Goal: Check status: Check status

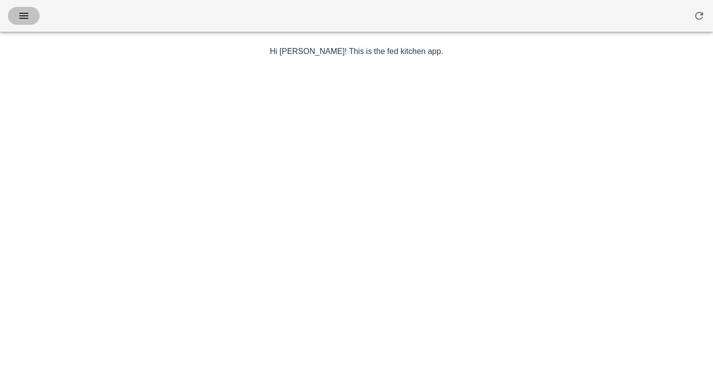
click at [28, 20] on icon "button" at bounding box center [24, 16] width 12 height 12
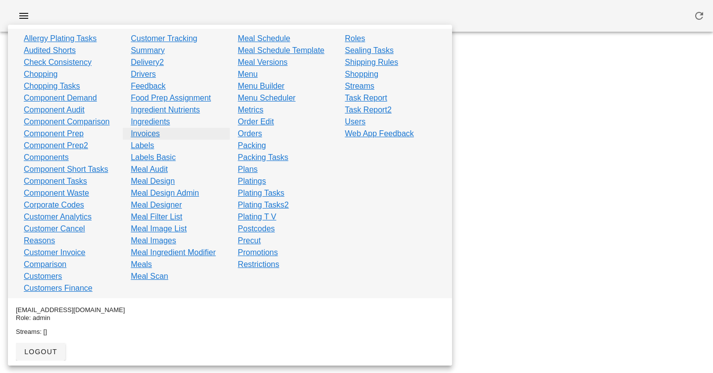
click at [152, 134] on link "Invoices" at bounding box center [145, 134] width 29 height 12
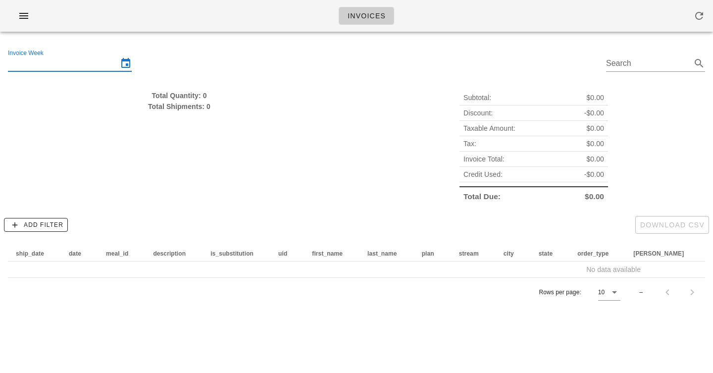
click at [82, 58] on input "Invoice Week" at bounding box center [63, 63] width 110 height 16
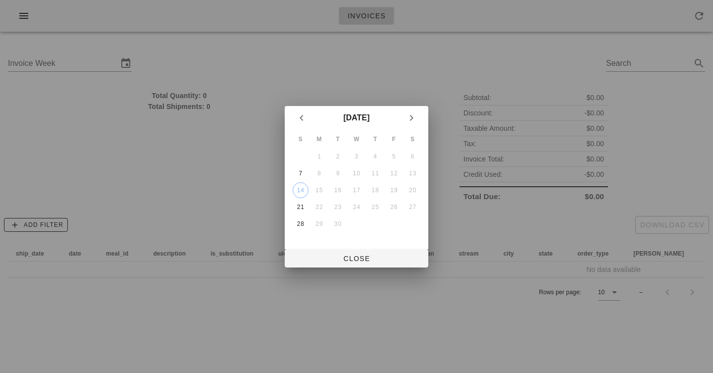
click at [300, 31] on div at bounding box center [356, 186] width 713 height 373
click at [354, 267] on button "Close" at bounding box center [357, 259] width 144 height 18
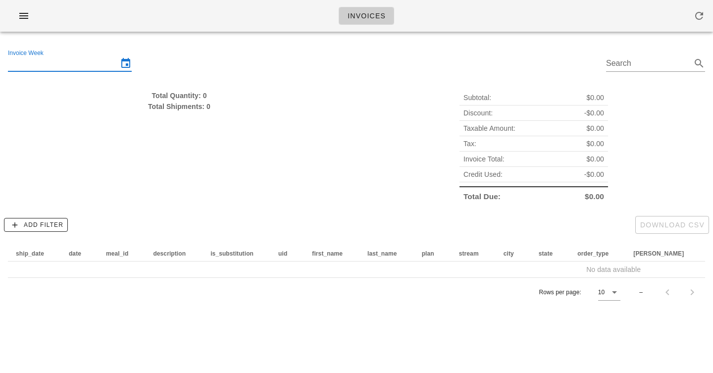
click at [93, 69] on input "Invoice Week" at bounding box center [63, 63] width 110 height 16
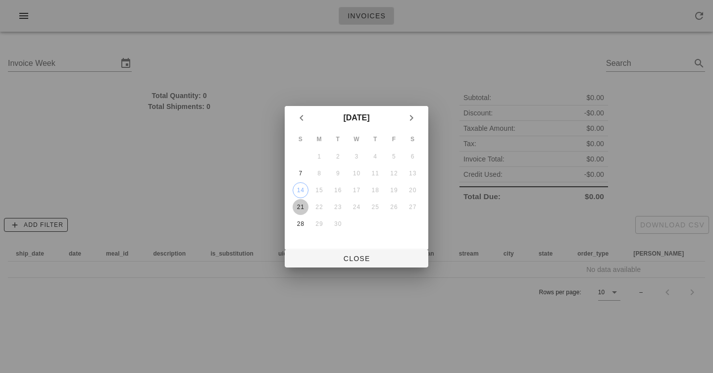
click at [301, 208] on div "21" at bounding box center [301, 206] width 16 height 7
click at [340, 260] on span "Close" at bounding box center [357, 258] width 128 height 8
type input "[DATE]"
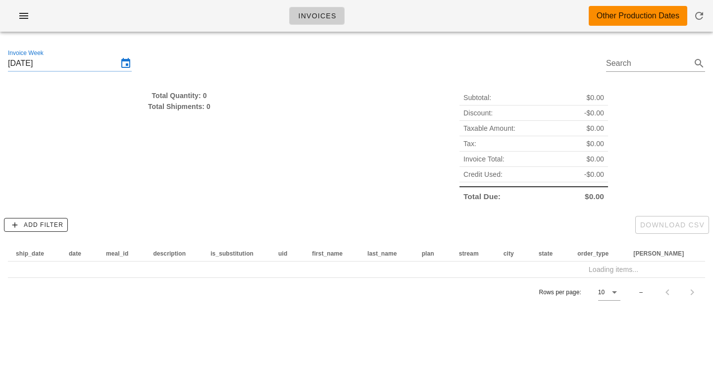
click at [199, 96] on div "Total Quantity: 0" at bounding box center [179, 95] width 343 height 11
drag, startPoint x: 199, startPoint y: 97, endPoint x: 199, endPoint y: 105, distance: 7.9
click at [199, 105] on div "Total Quantity: 0 Total Shipments: 0" at bounding box center [179, 101] width 343 height 22
click at [199, 105] on div "Total Shipments: 0" at bounding box center [179, 106] width 343 height 11
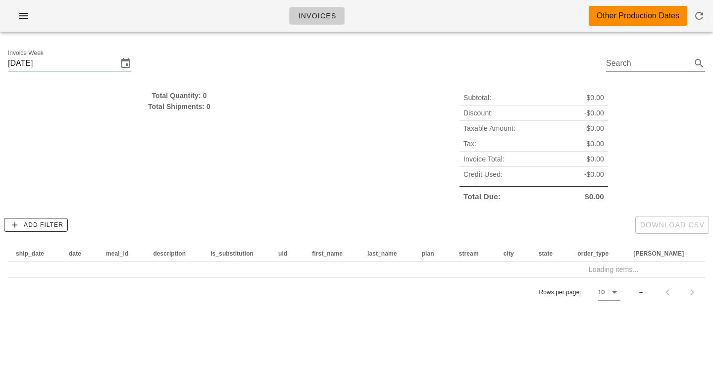
click at [199, 105] on div "Total Shipments: 0" at bounding box center [179, 106] width 343 height 11
drag, startPoint x: 199, startPoint y: 105, endPoint x: 199, endPoint y: 85, distance: 19.8
click at [199, 85] on div "Total Quantity: 0 Total Shipments: 0" at bounding box center [179, 147] width 354 height 126
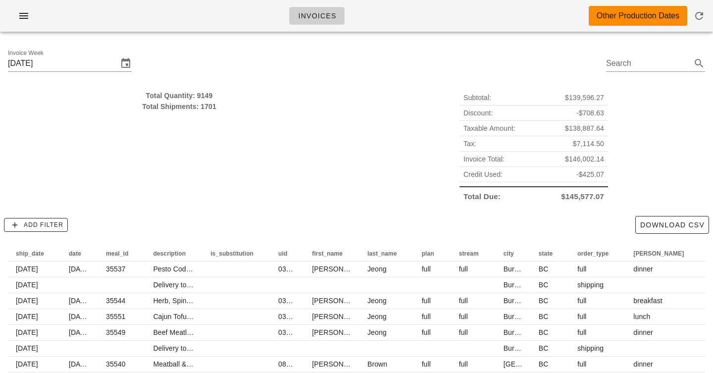
click at [199, 89] on div "Total Quantity: 9149 Total Shipments: 1701" at bounding box center [179, 147] width 354 height 126
click at [199, 91] on div "Total Quantity: 9149" at bounding box center [179, 95] width 343 height 11
